Goal: Task Accomplishment & Management: Manage account settings

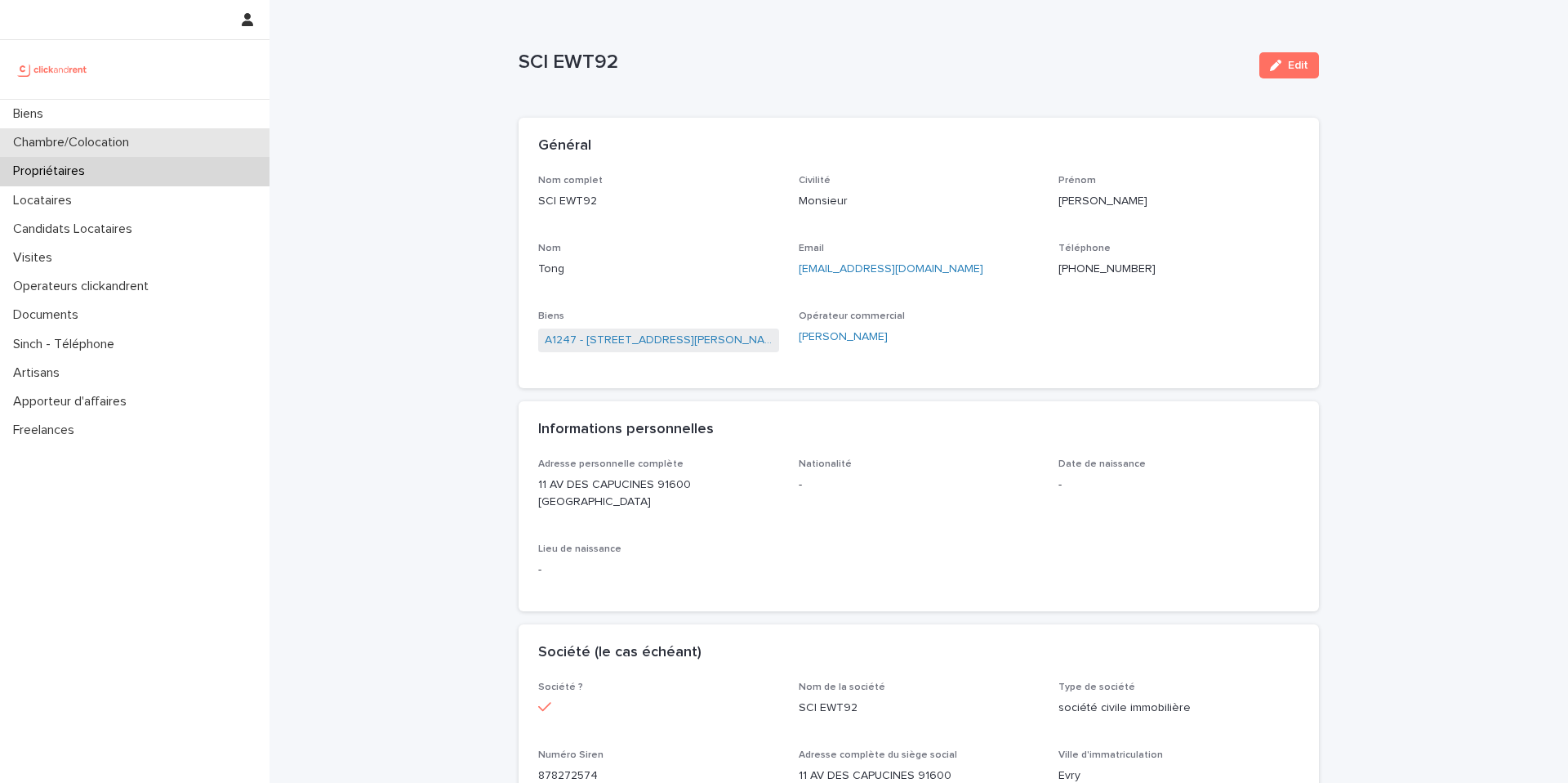
click at [151, 147] on div "Chambre/Colocation" at bounding box center [134, 143] width 269 height 29
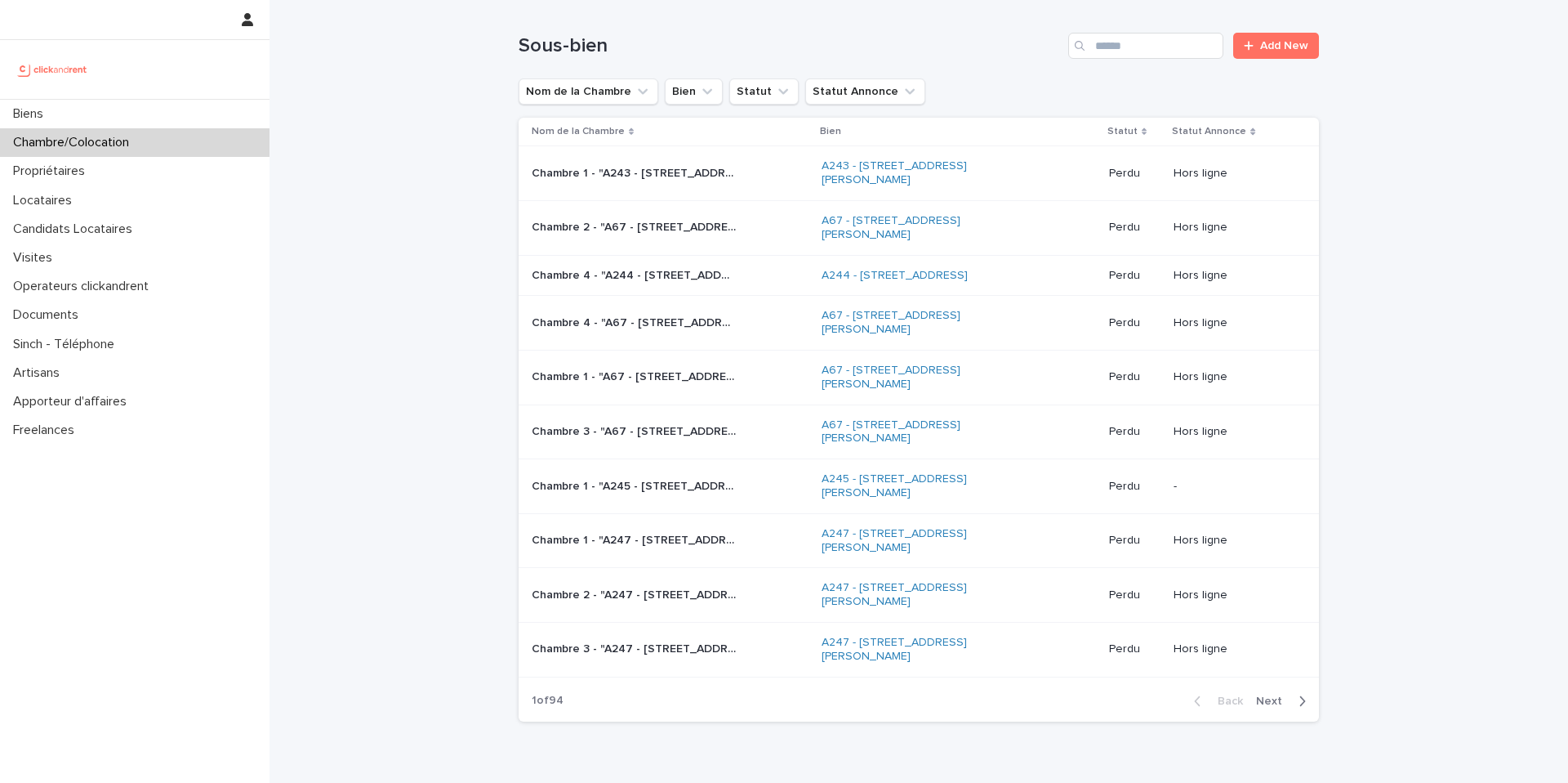
click at [1115, 60] on div "Sous-bien Add New" at bounding box center [918, 39] width 800 height 78
click at [1134, 37] on input "Search" at bounding box center [1145, 45] width 155 height 26
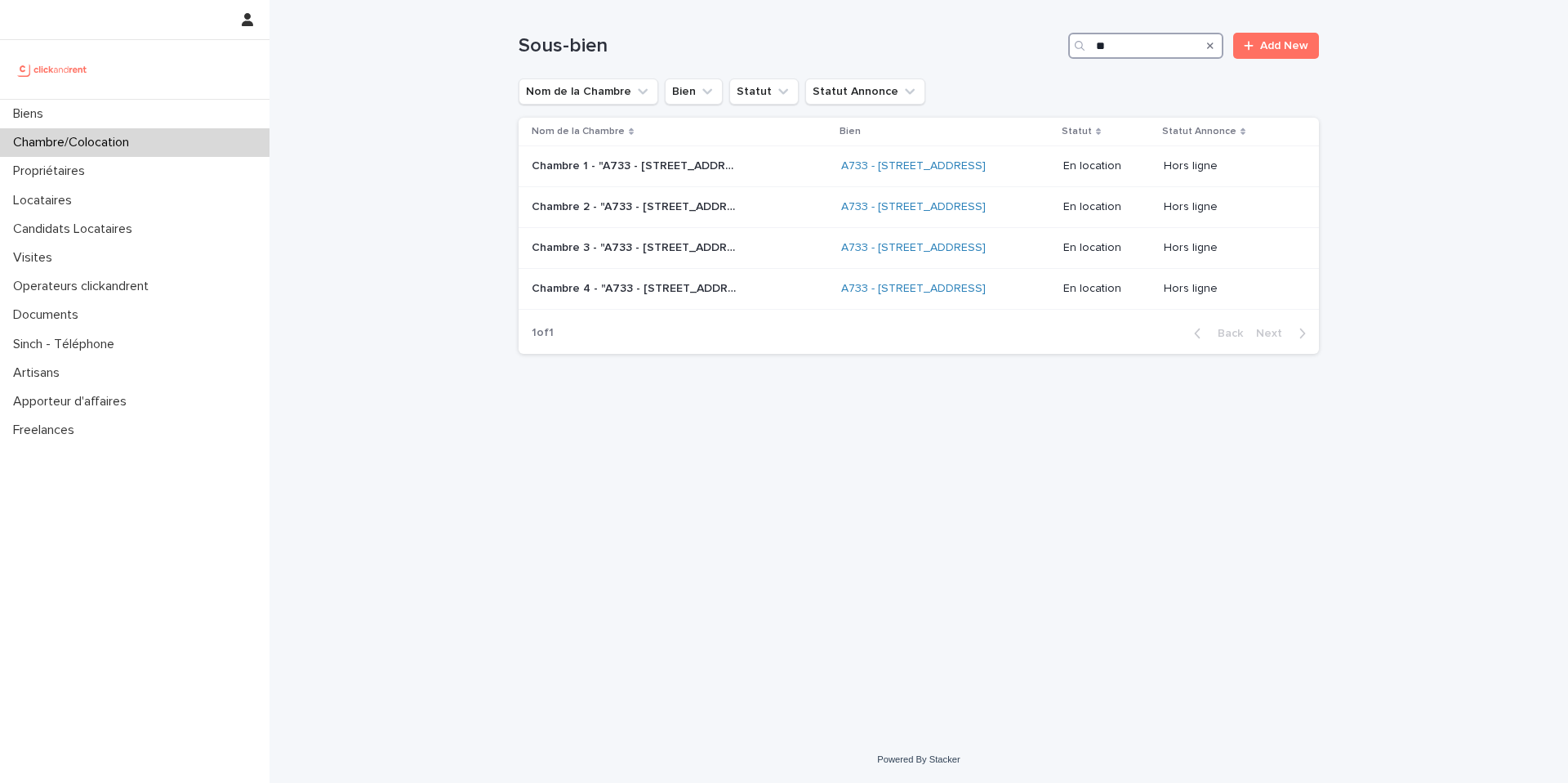
type input "*"
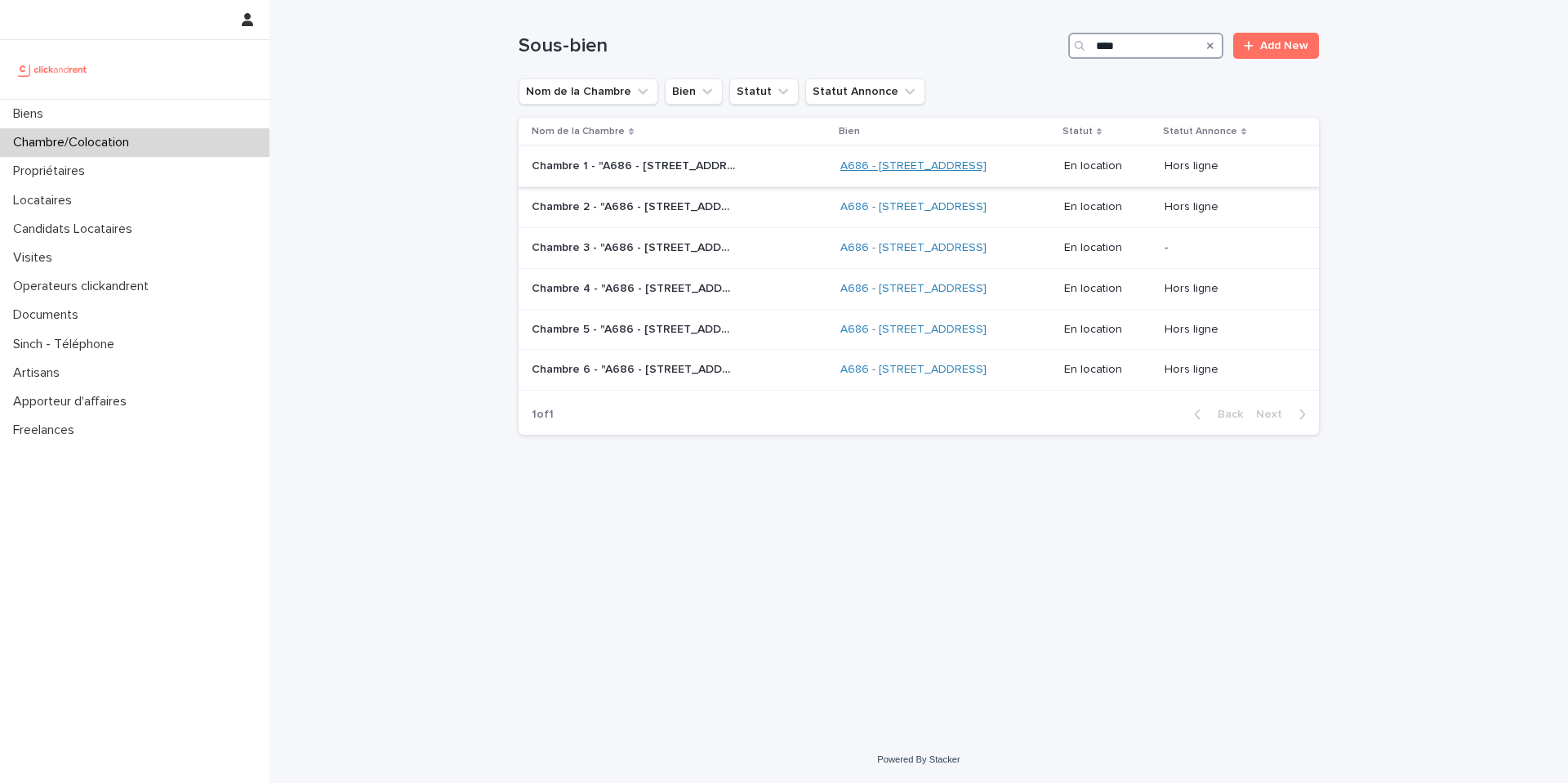
type input "****"
click at [864, 169] on link "A686 - [STREET_ADDRESS]" at bounding box center [913, 166] width 146 height 14
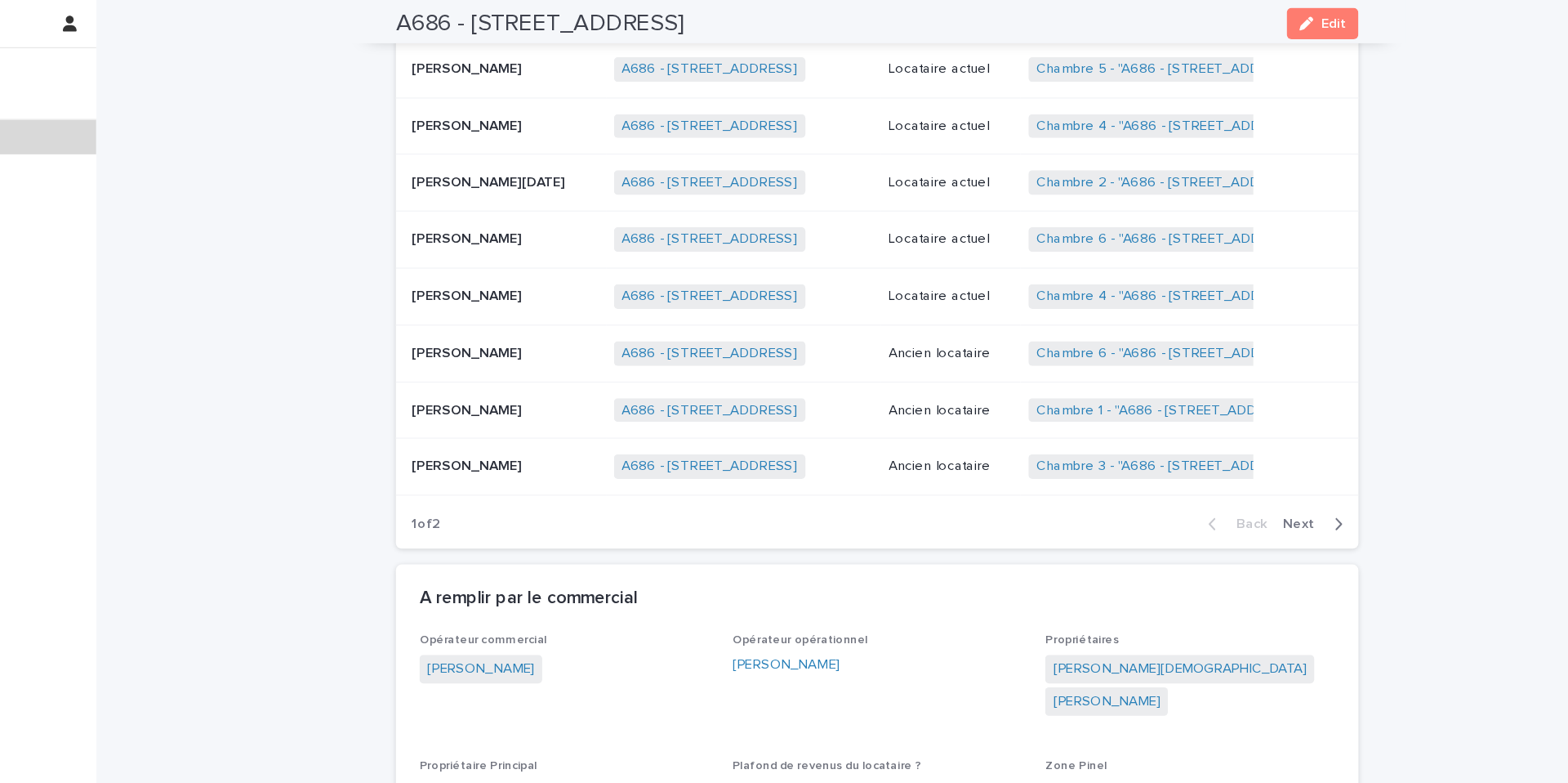
scroll to position [1240, 0]
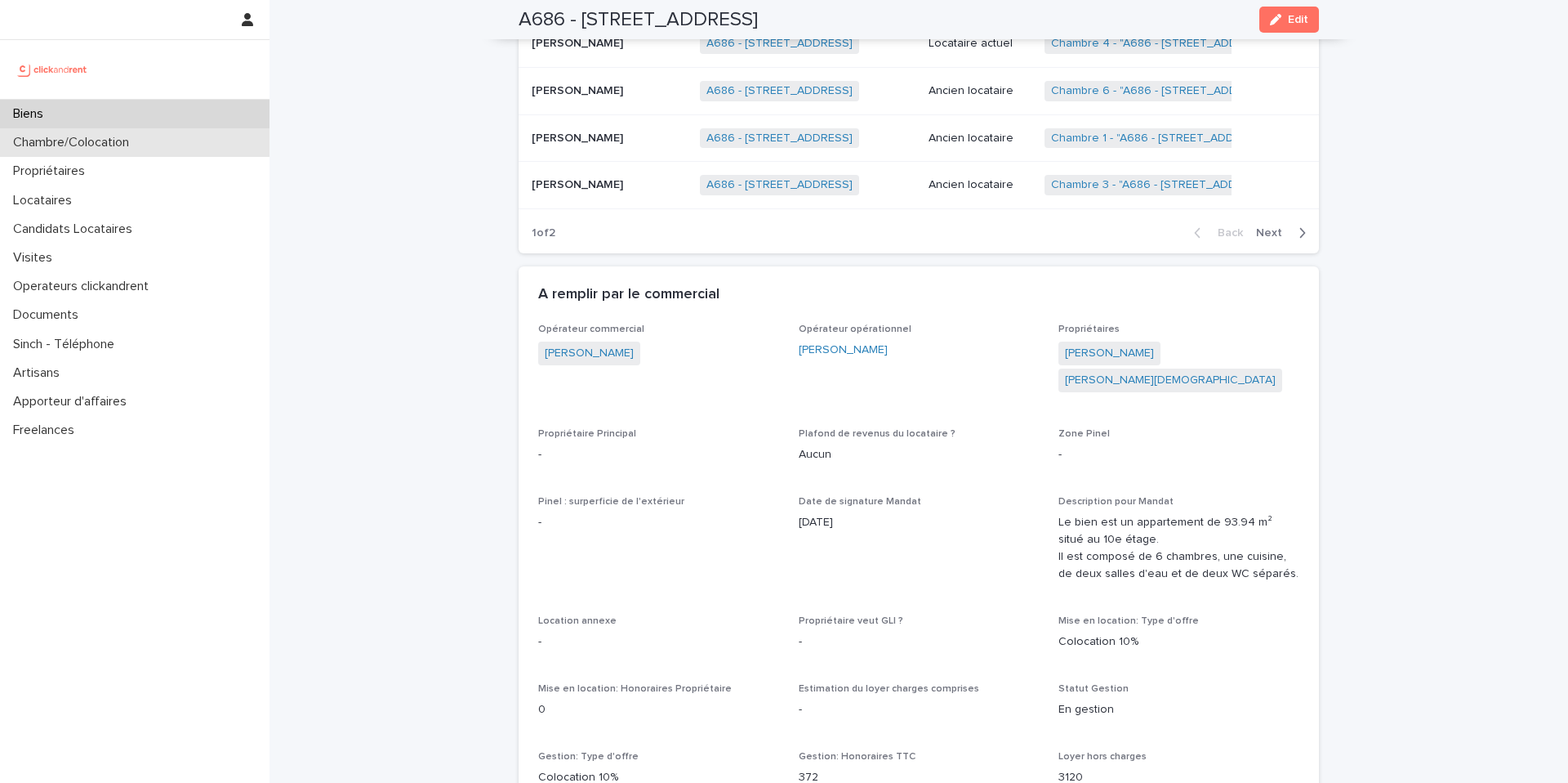
click at [165, 142] on div "Chambre/Colocation" at bounding box center [134, 143] width 269 height 29
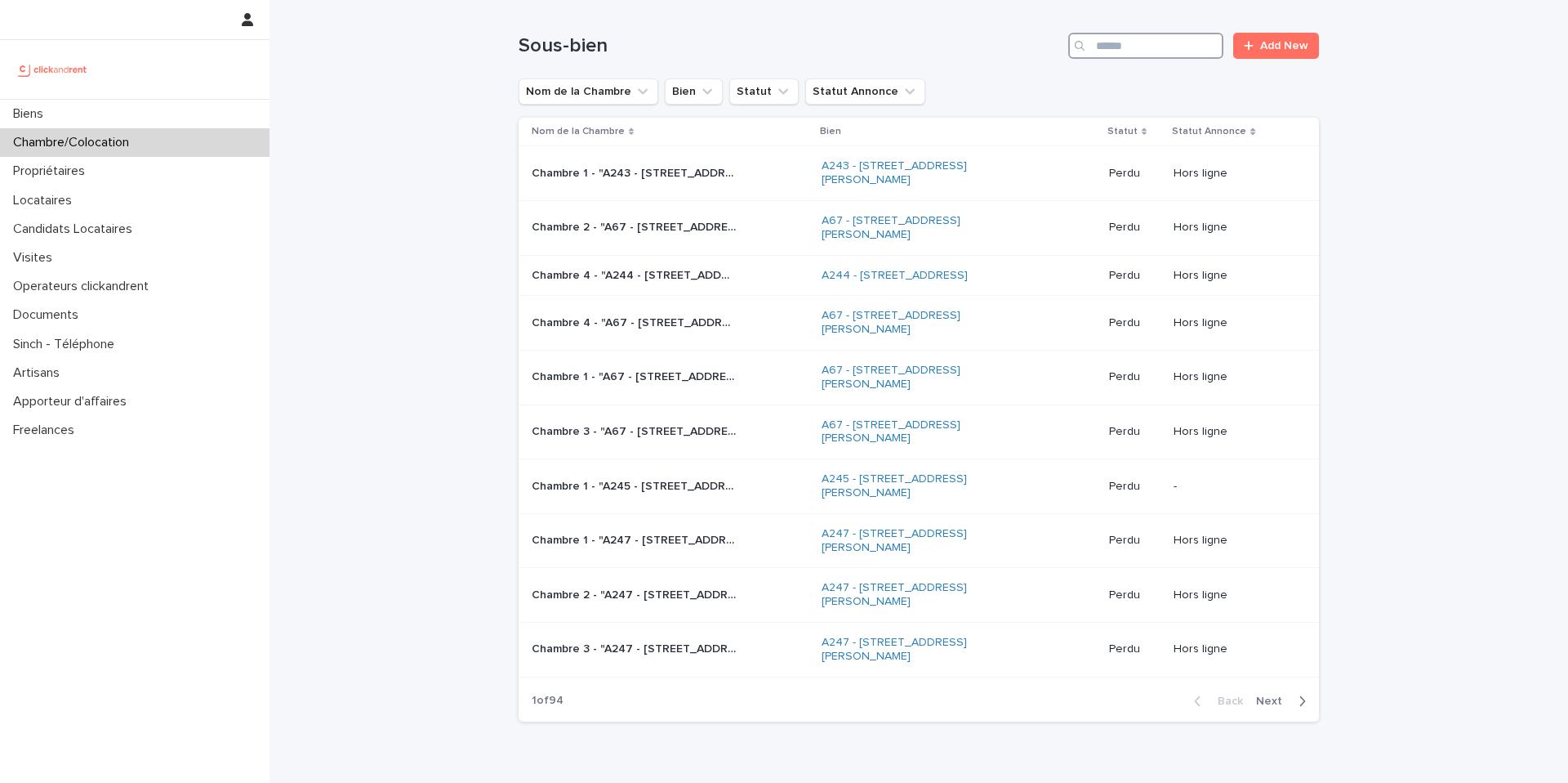
click at [1149, 45] on input "Search" at bounding box center [1145, 45] width 155 height 26
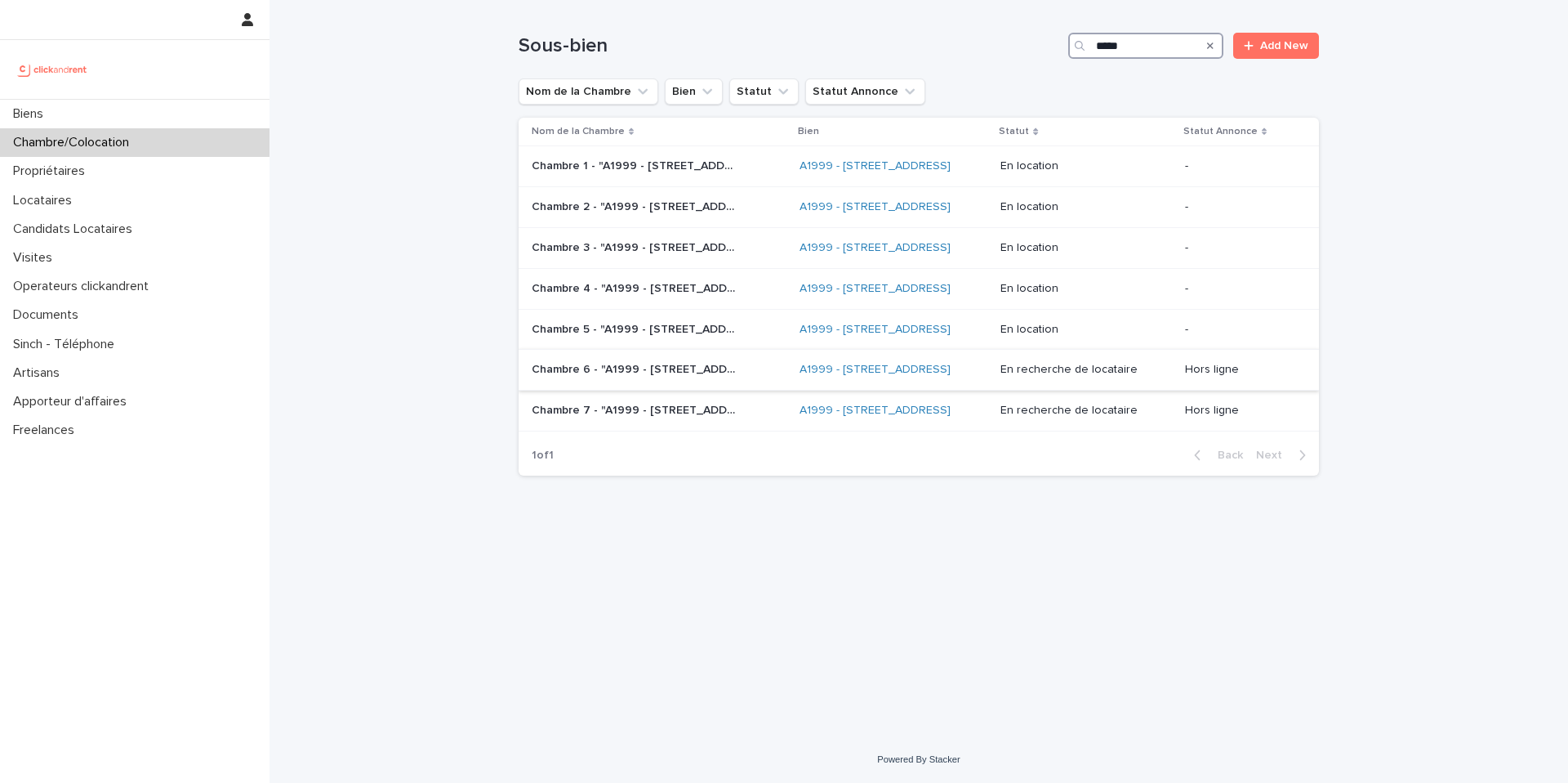
type input "*****"
click at [693, 377] on p "Chambre 6 - "A1999 - [STREET_ADDRESS]"" at bounding box center [635, 368] width 207 height 17
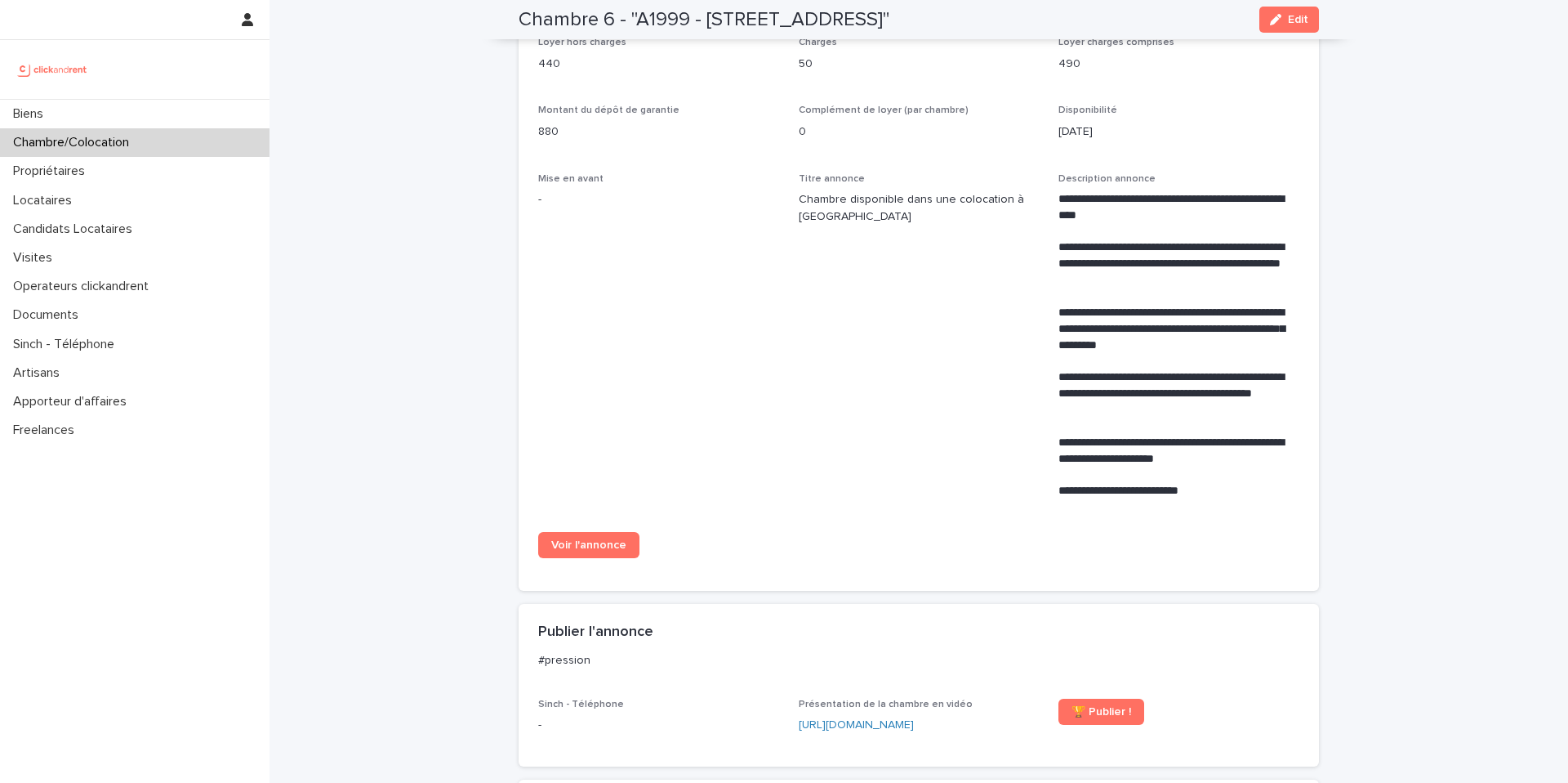
scroll to position [543, 0]
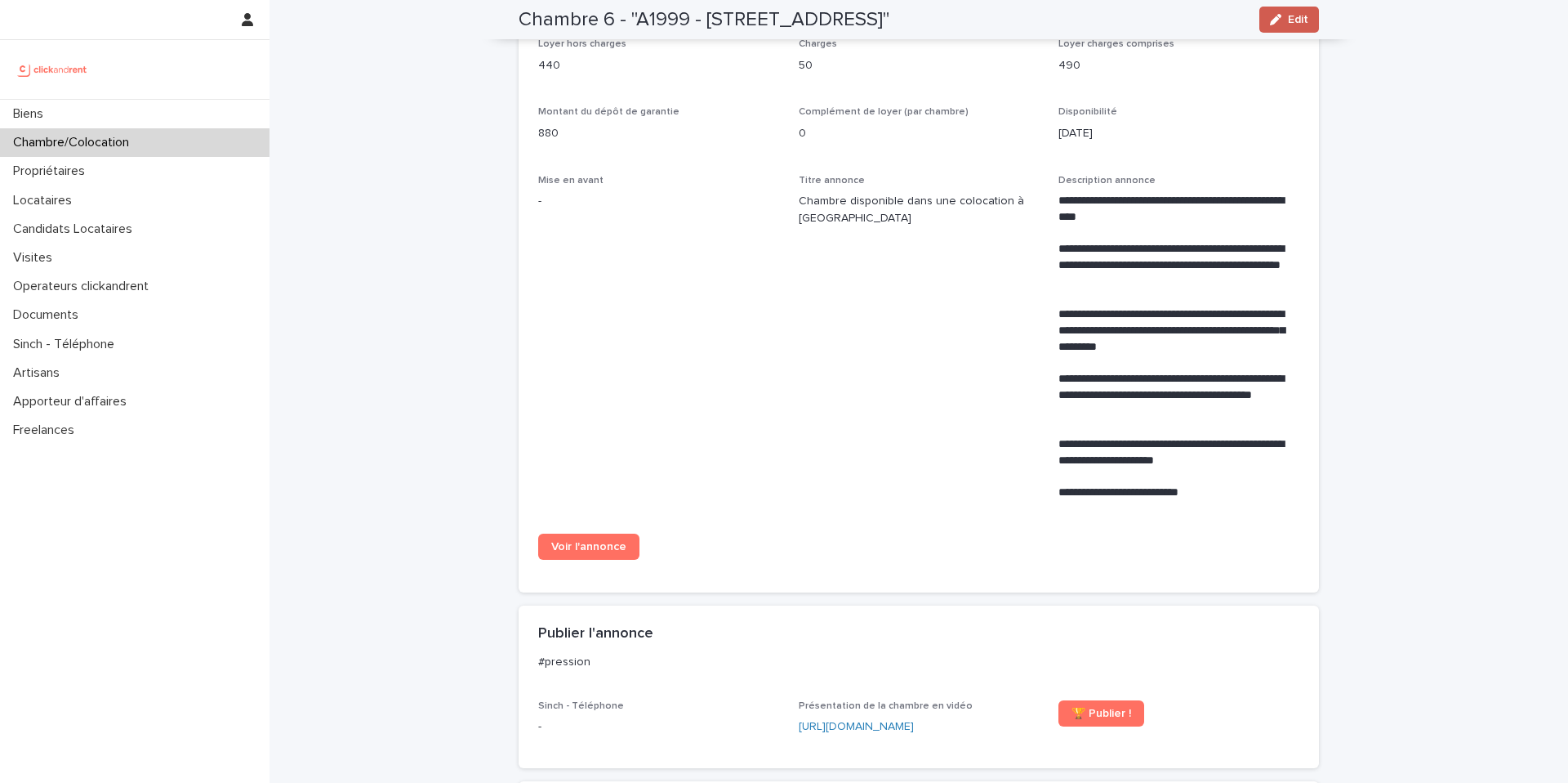
click at [1278, 10] on button "Edit" at bounding box center [1289, 19] width 60 height 26
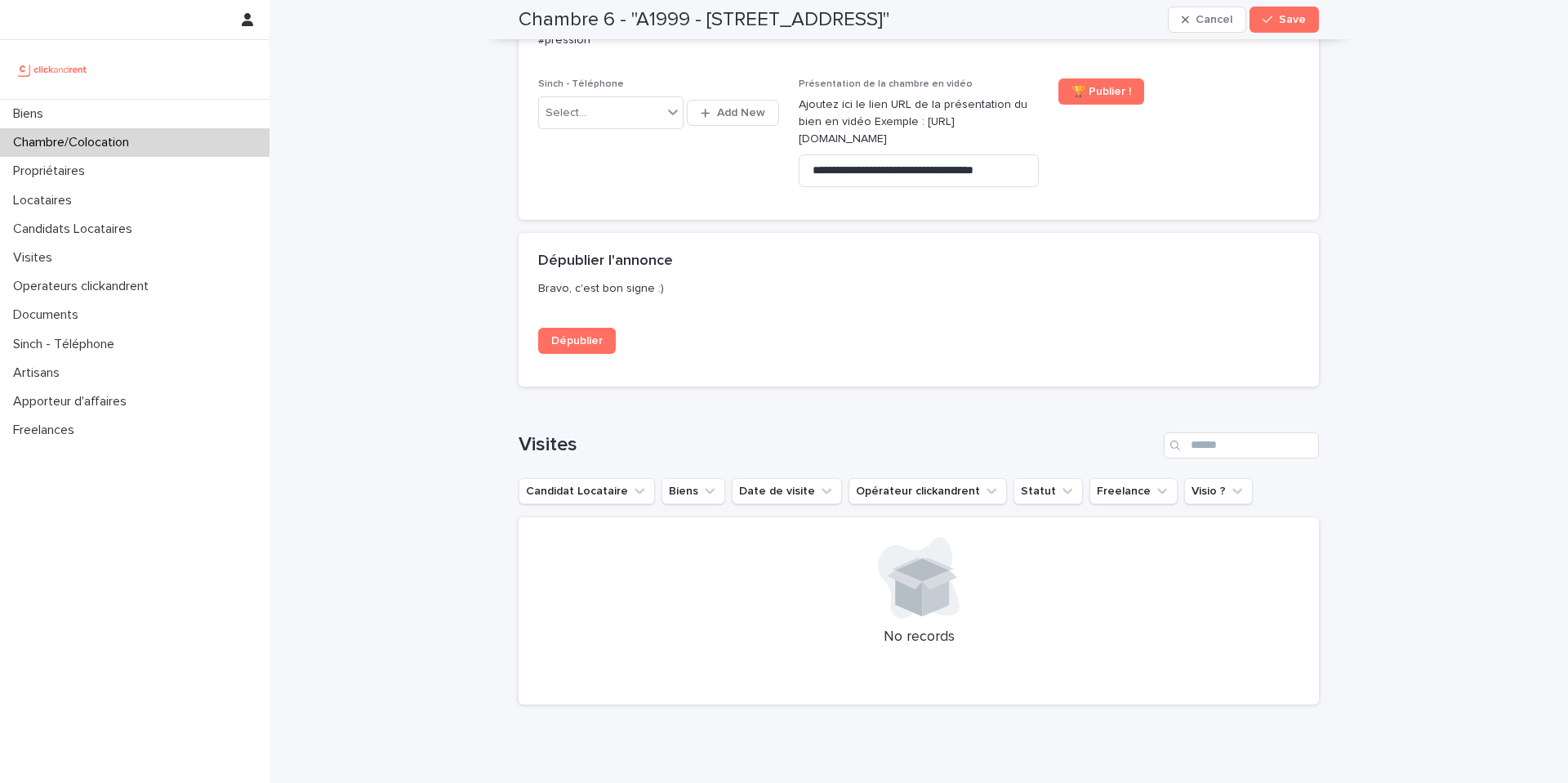
scroll to position [1613, 0]
click at [659, 123] on div "Select..." at bounding box center [601, 115] width 124 height 27
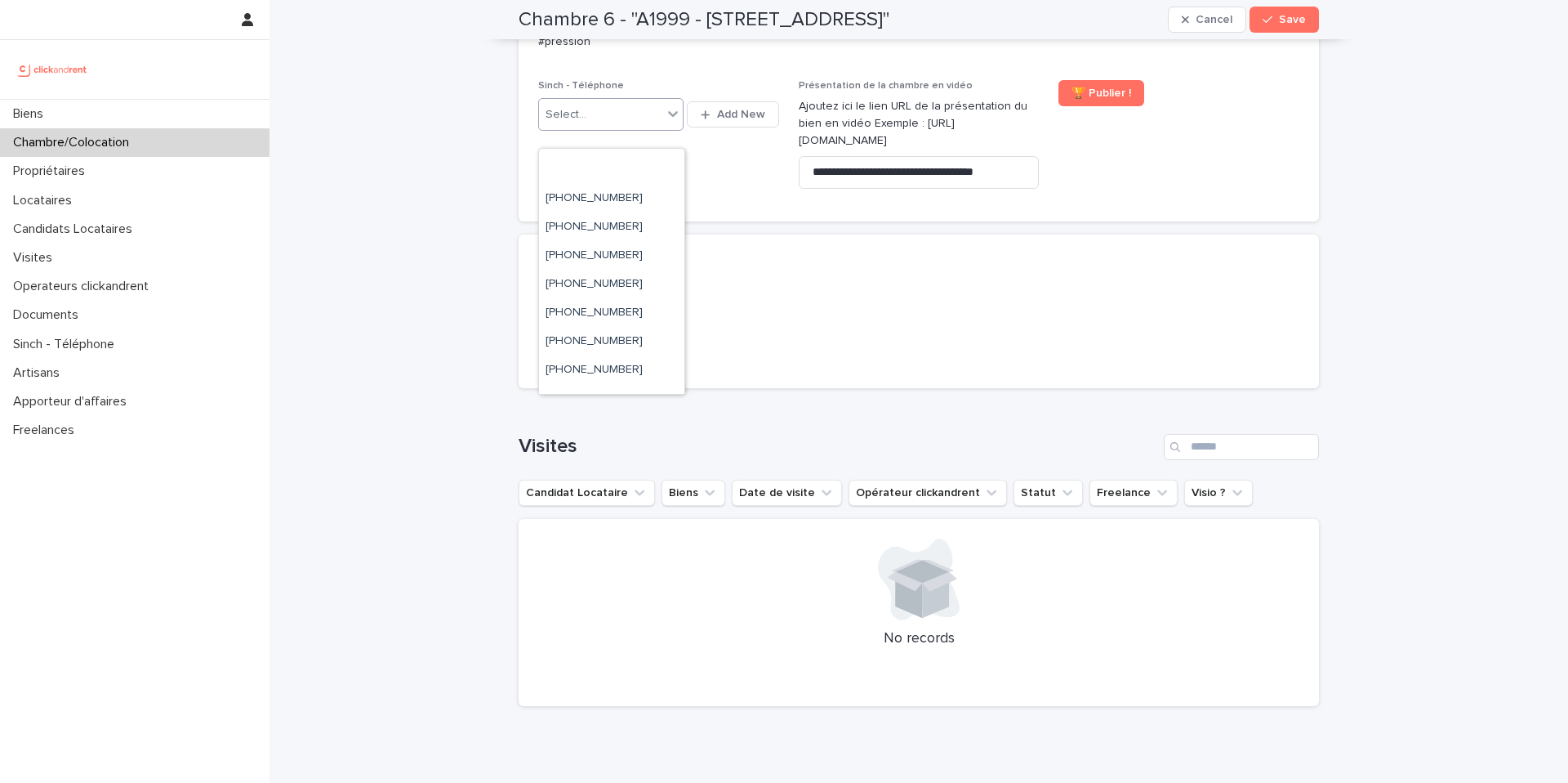
scroll to position [742, 0]
click at [651, 306] on div "[PHONE_NUMBER]" at bounding box center [612, 307] width 146 height 29
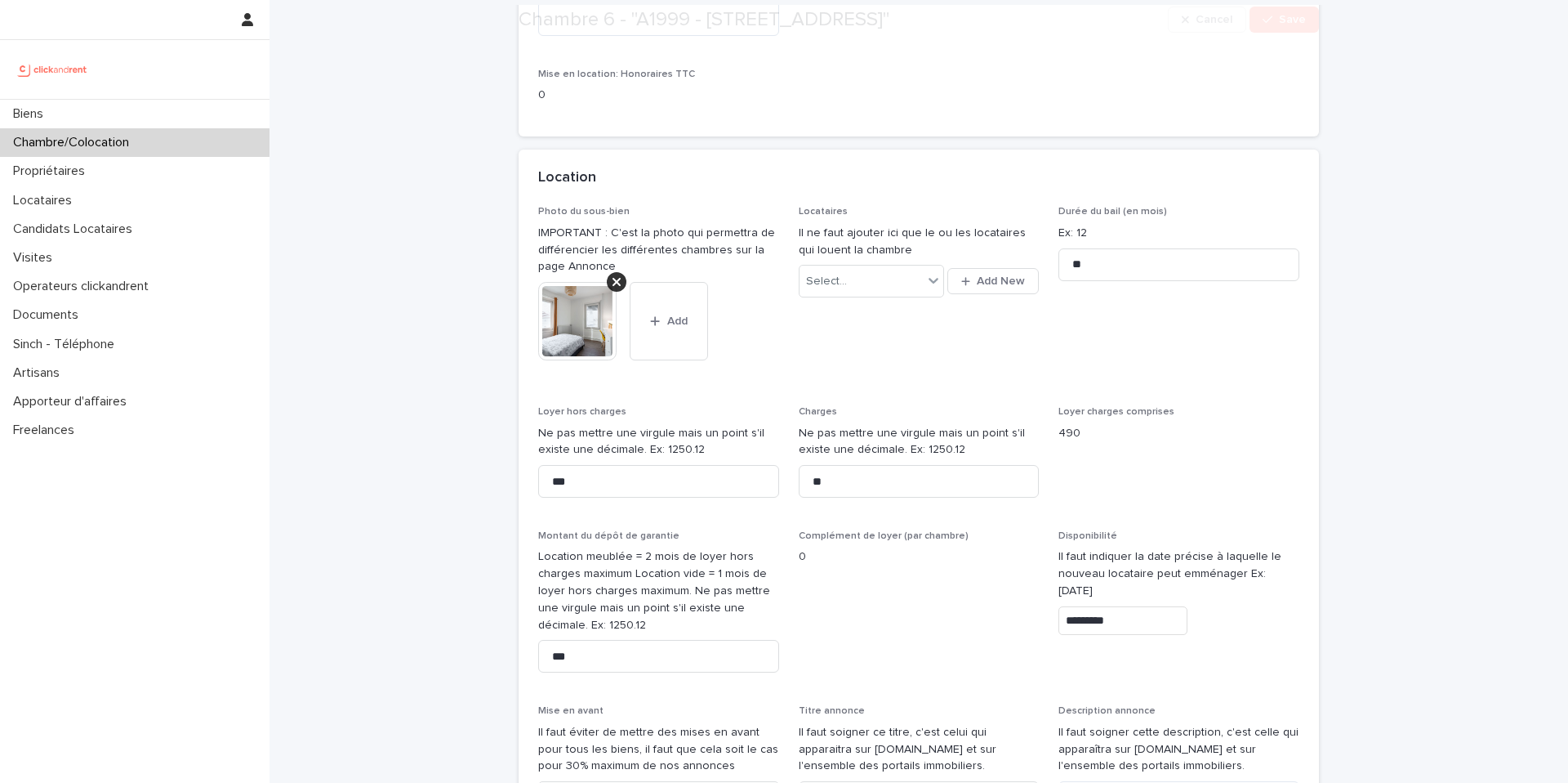
scroll to position [772, 0]
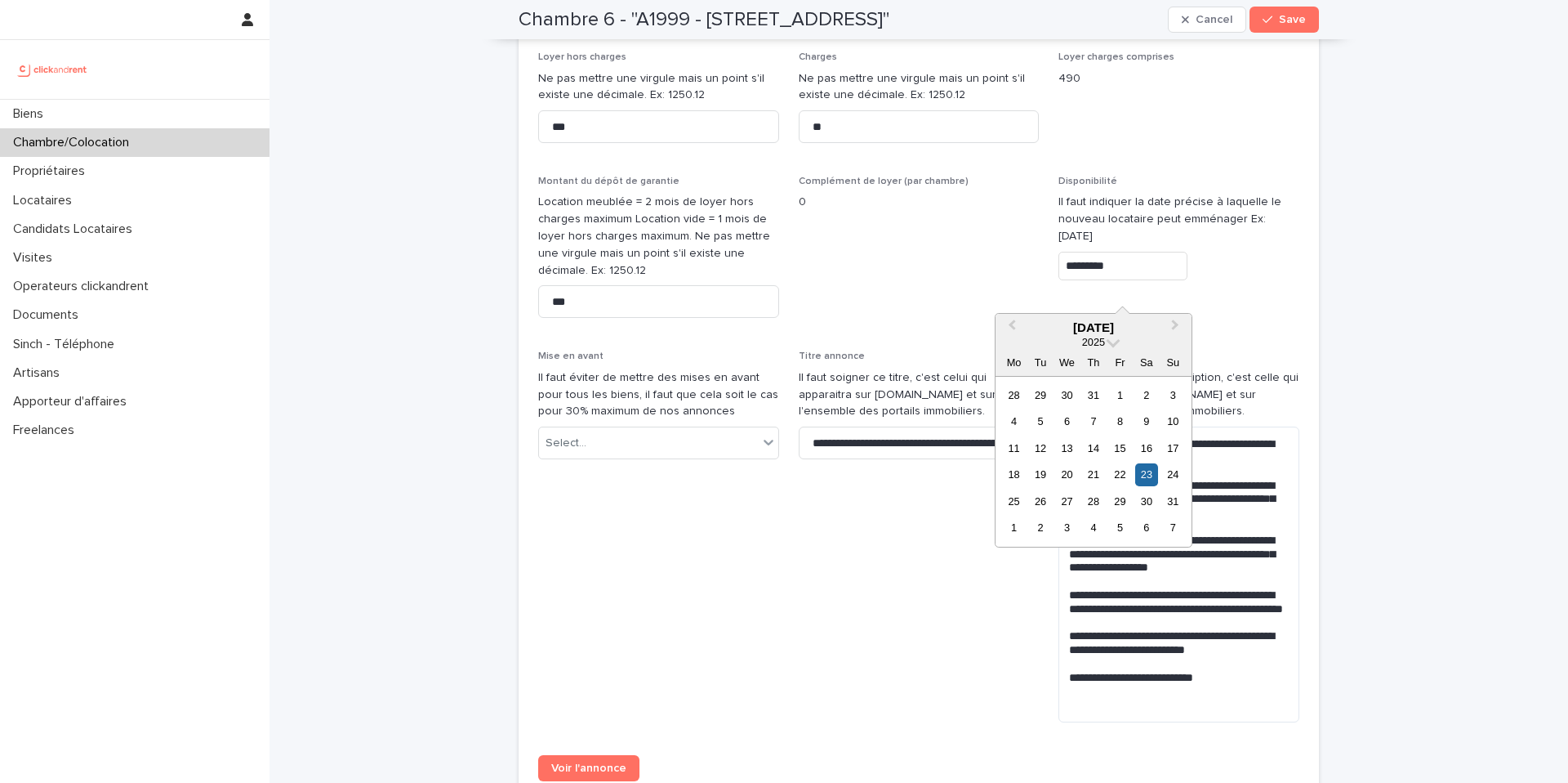
click at [1149, 280] on input "*********" at bounding box center [1123, 266] width 129 height 29
click at [1175, 327] on button "Next Month" at bounding box center [1176, 328] width 26 height 26
click at [1042, 452] on div "14" at bounding box center [1039, 448] width 22 height 22
type input "**********"
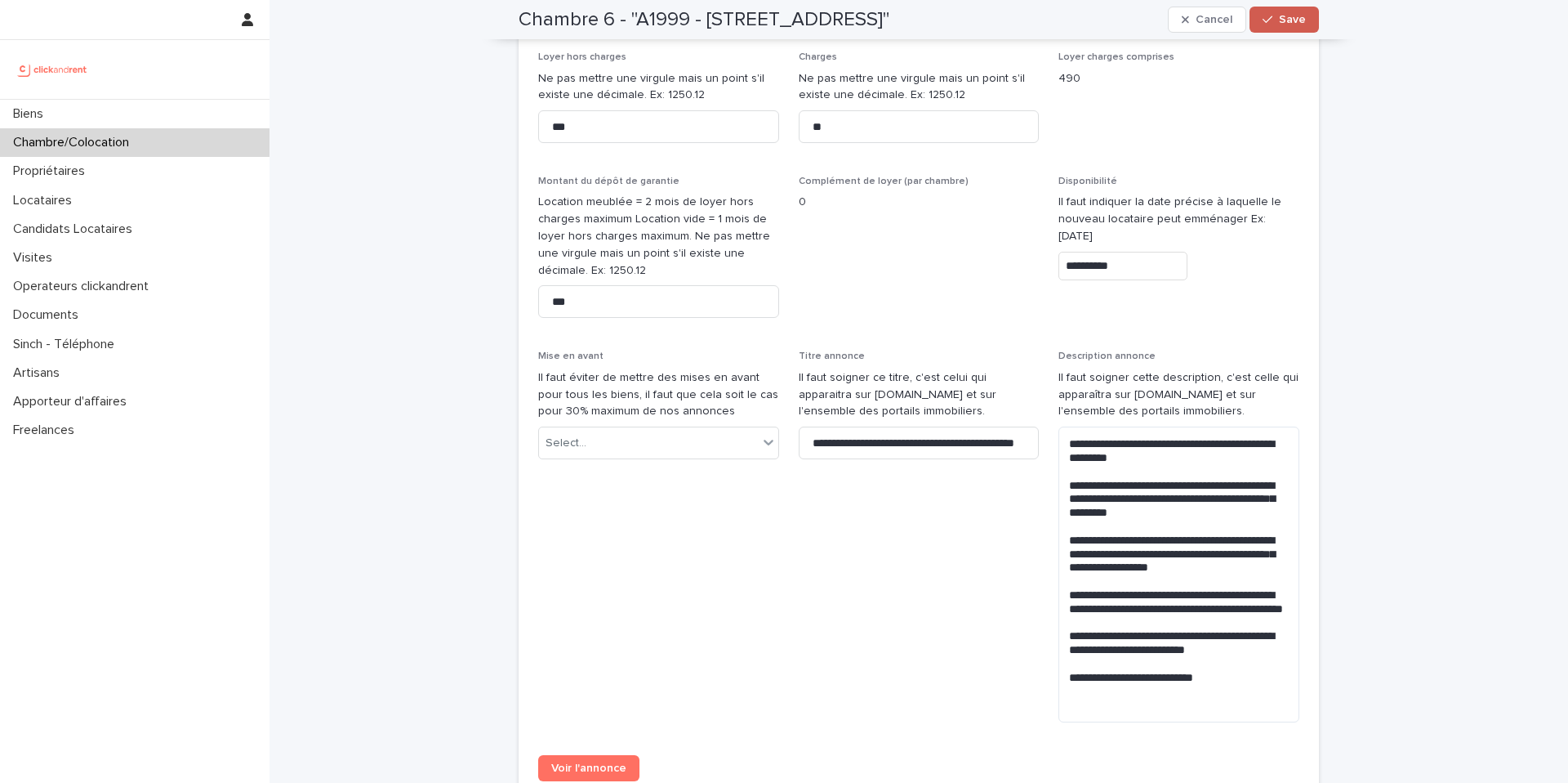
click at [1305, 14] on span "Save" at bounding box center [1292, 19] width 27 height 12
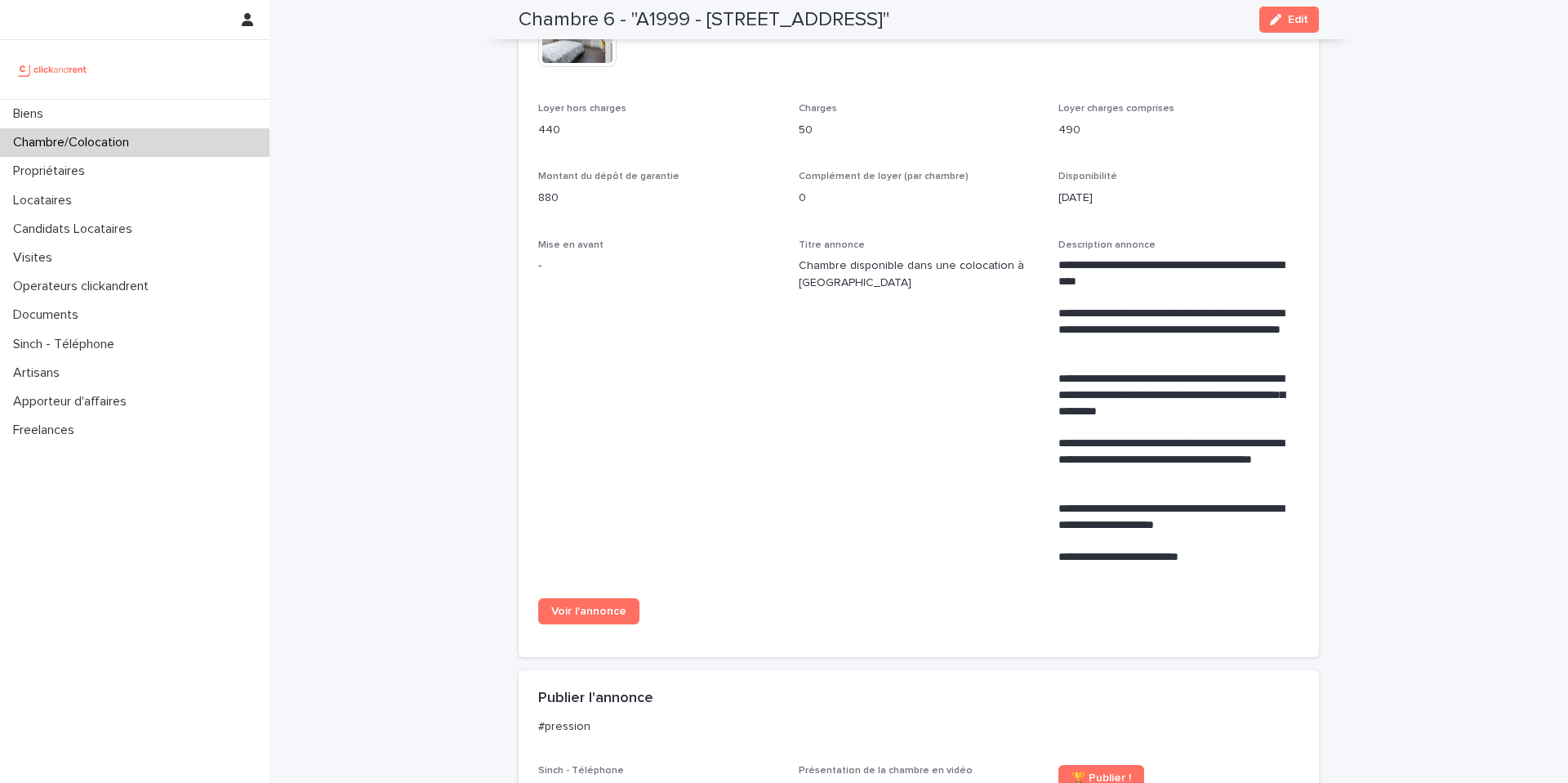
scroll to position [835, 0]
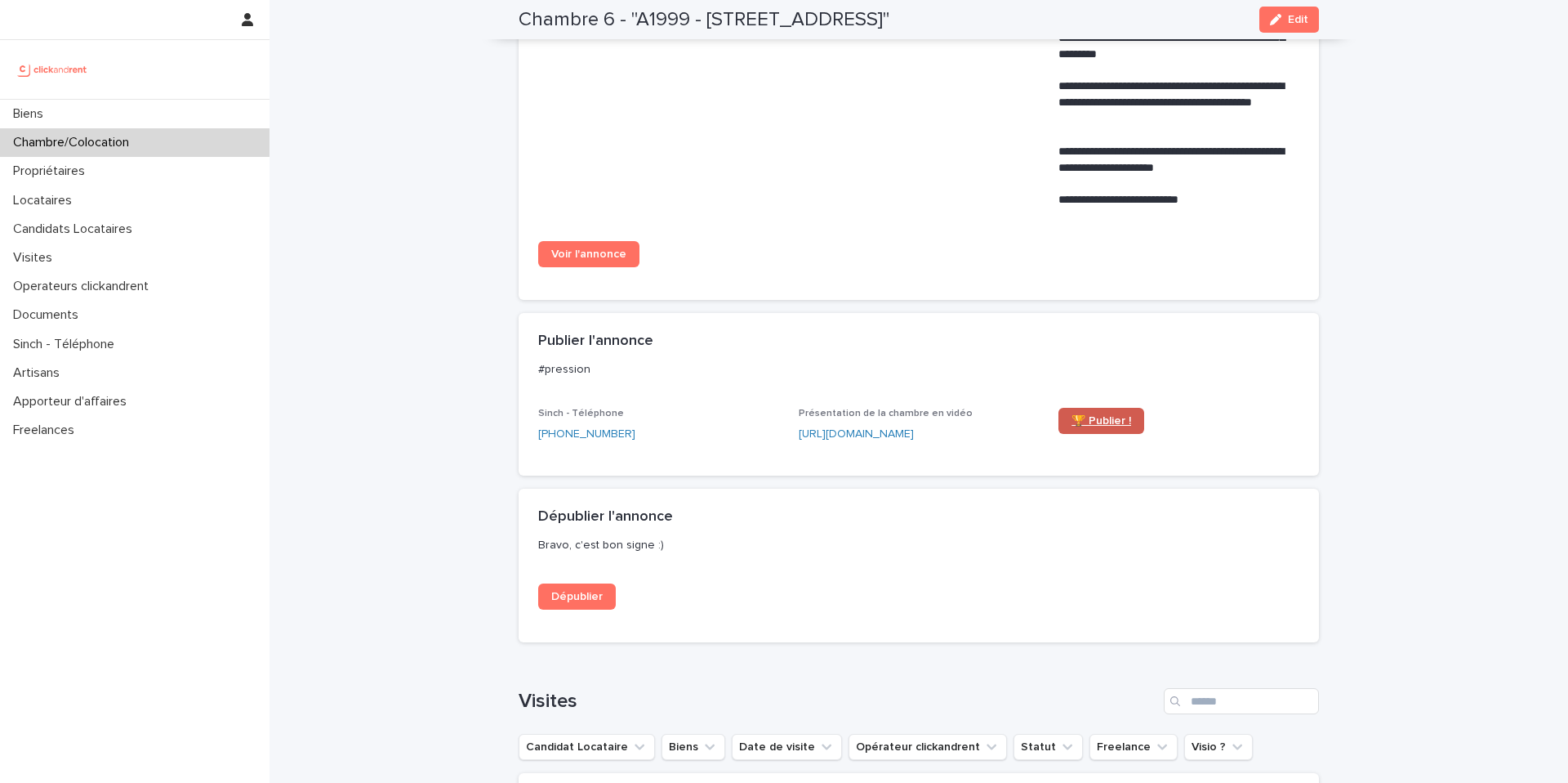
click at [1100, 427] on span "🏆 Publier !" at bounding box center [1101, 421] width 60 height 12
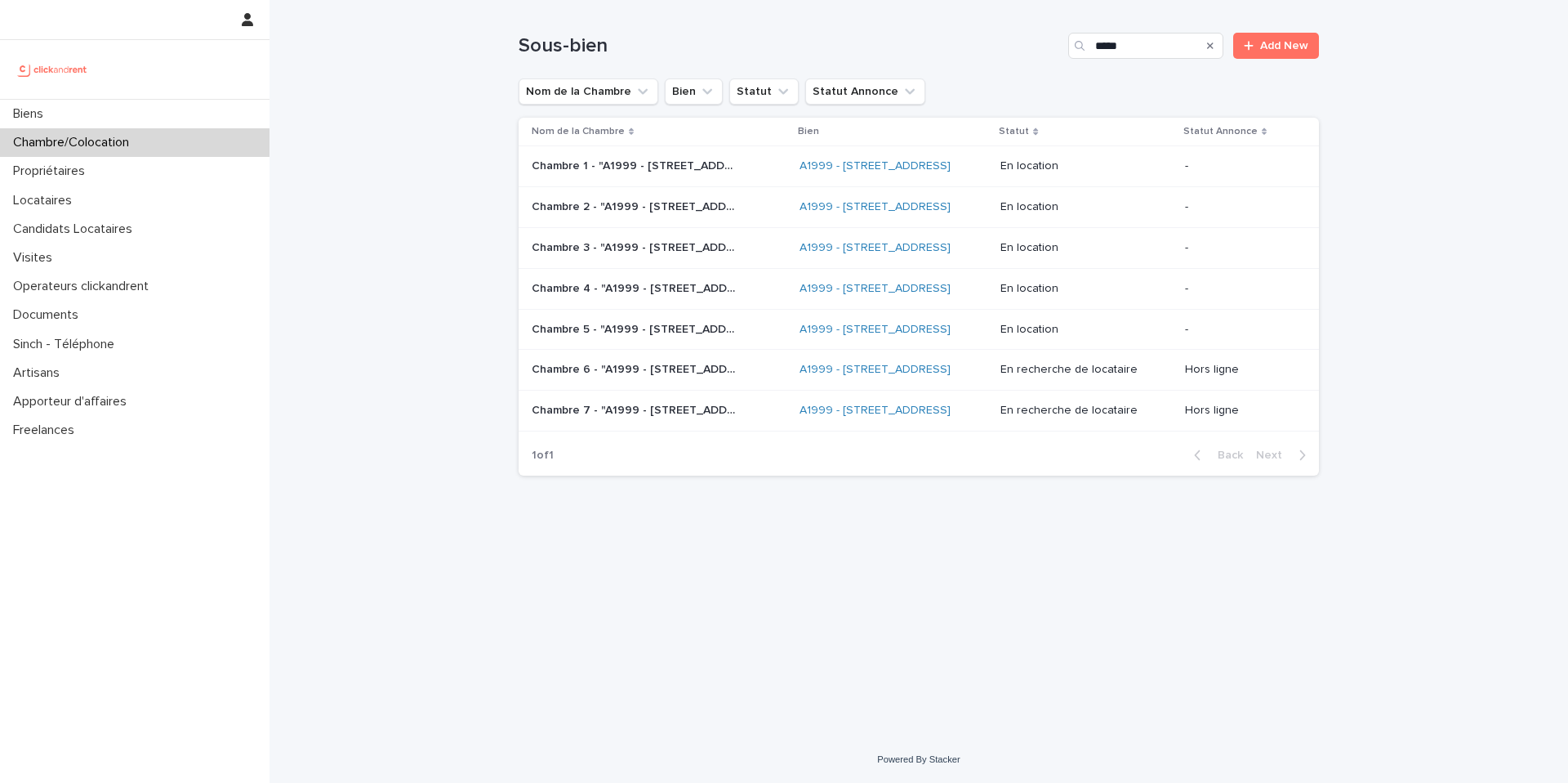
click at [700, 432] on td "Chambre 7 - "A1999 - 12 Place [GEOGRAPHIC_DATA]" Chambre 7 - "A1999 - 12 Place …" at bounding box center [655, 411] width 274 height 41
click at [703, 377] on p "Chambre 6 - "A1999 - [STREET_ADDRESS]"" at bounding box center [635, 368] width 207 height 17
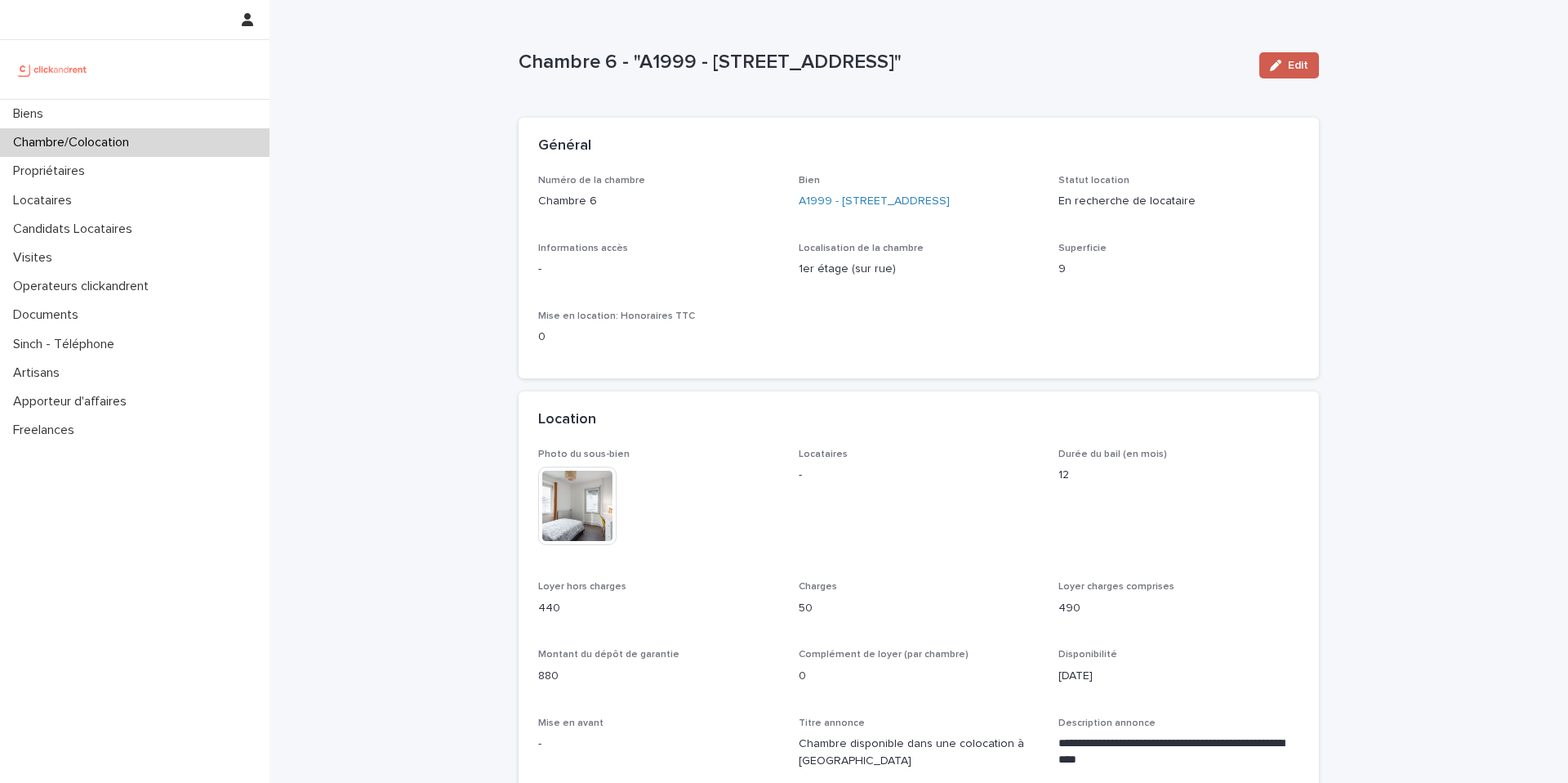
click at [1283, 69] on div "button" at bounding box center [1279, 66] width 18 height 12
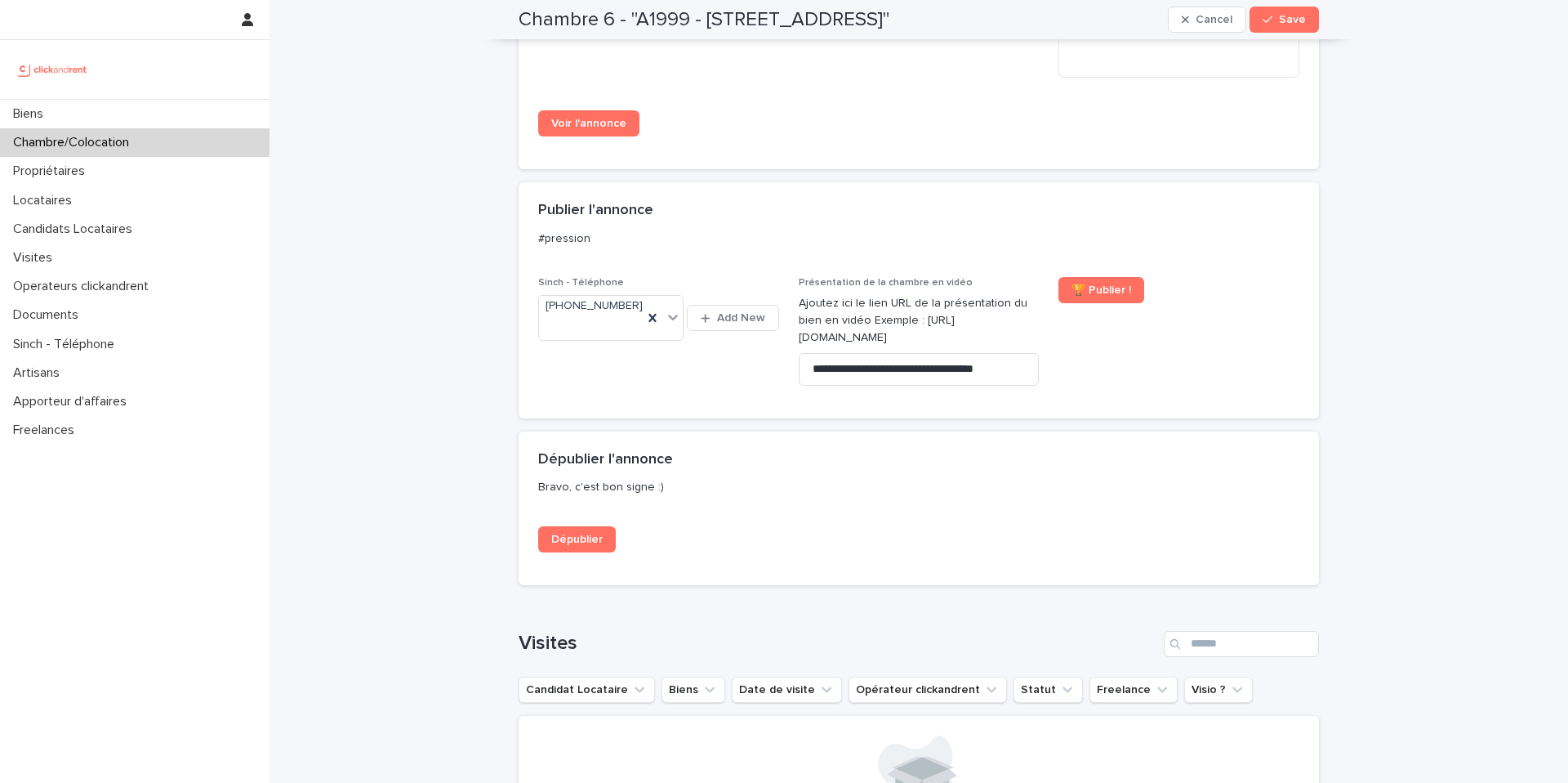
scroll to position [1439, 0]
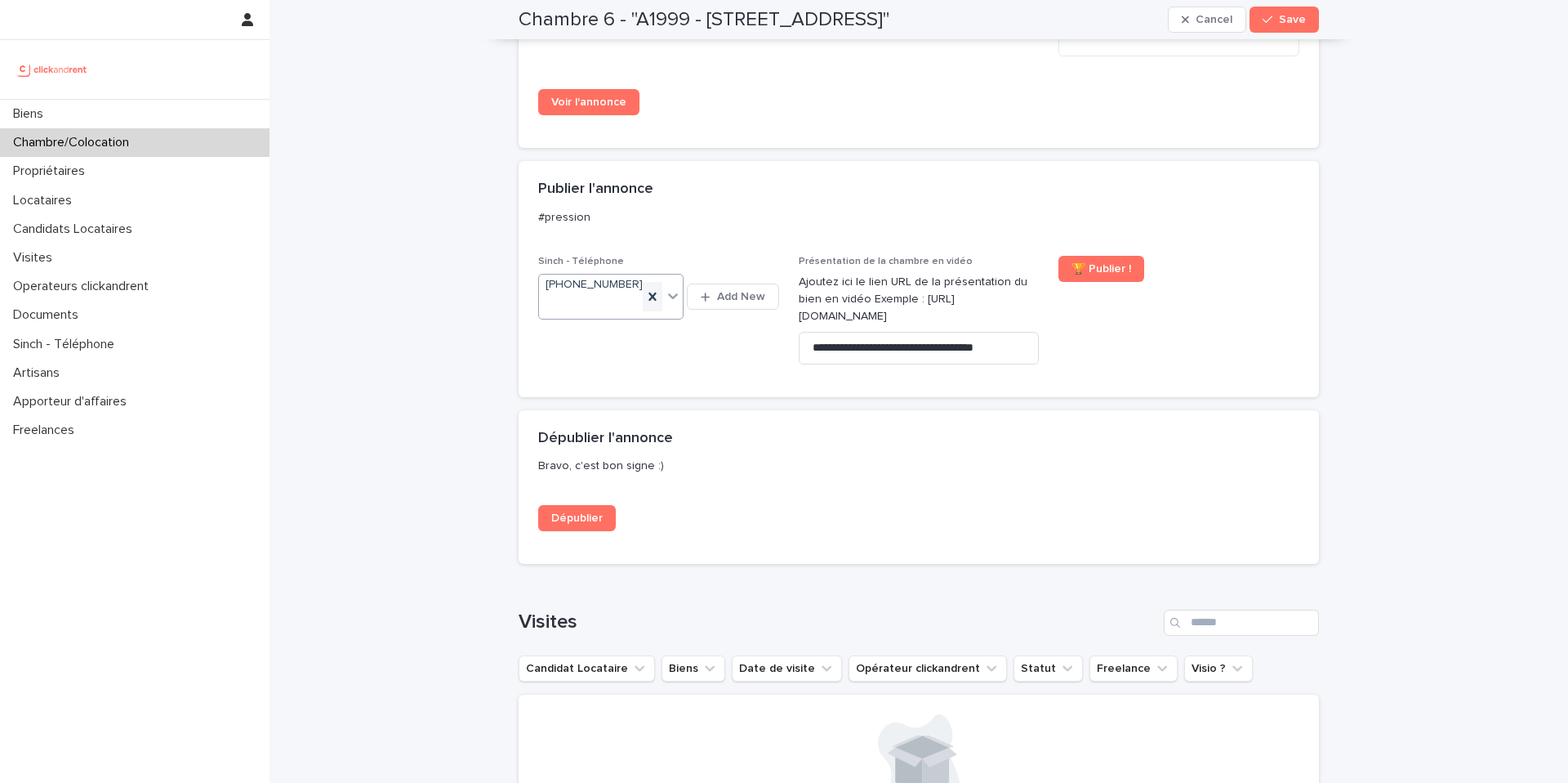
click at [654, 305] on icon at bounding box center [652, 296] width 16 height 16
click at [1279, 24] on button "Save" at bounding box center [1284, 19] width 69 height 26
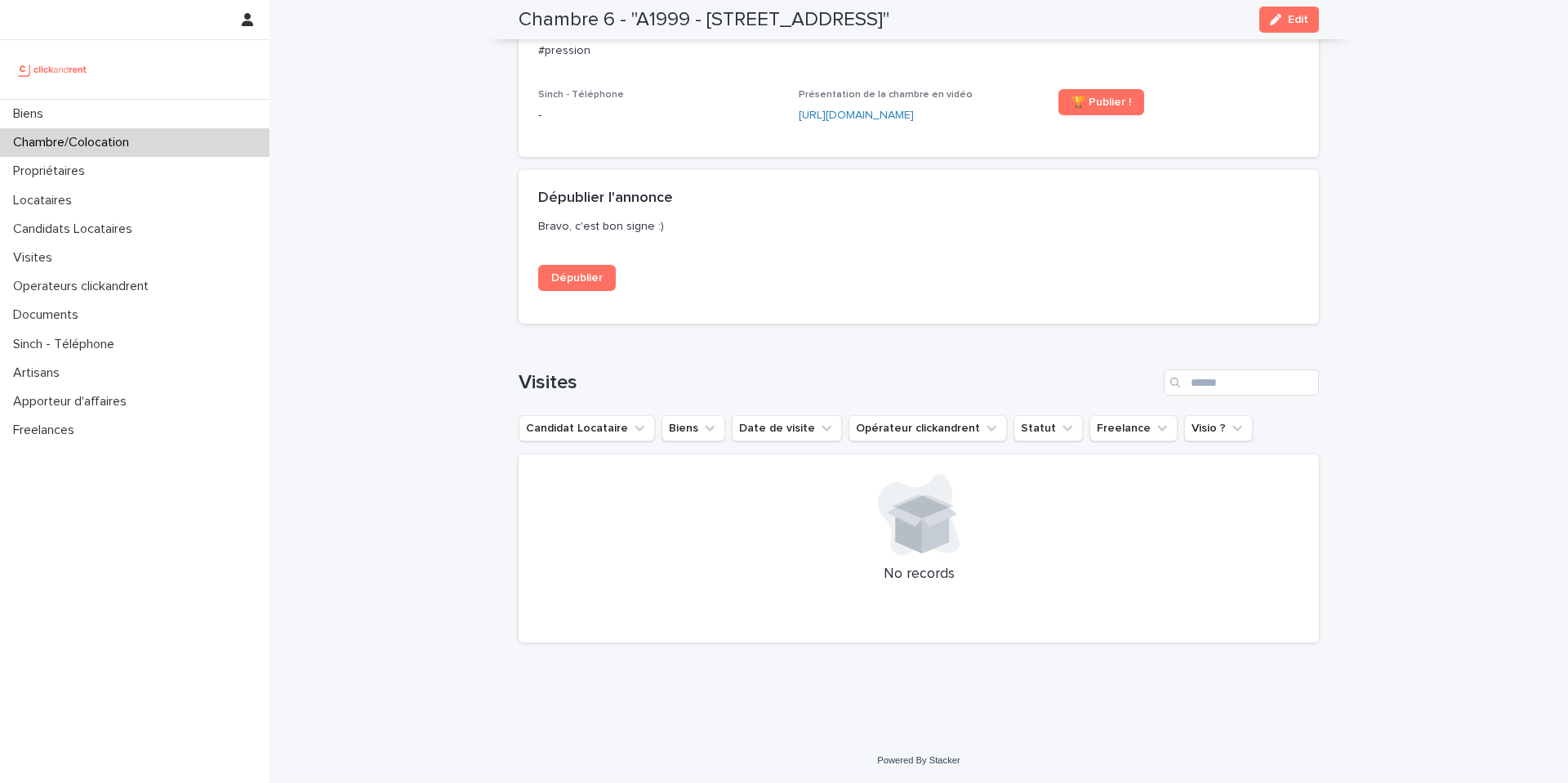
scroll to position [1172, 0]
click at [576, 289] on link "Dépublier" at bounding box center [577, 277] width 77 height 26
